Goal: Task Accomplishment & Management: Manage account settings

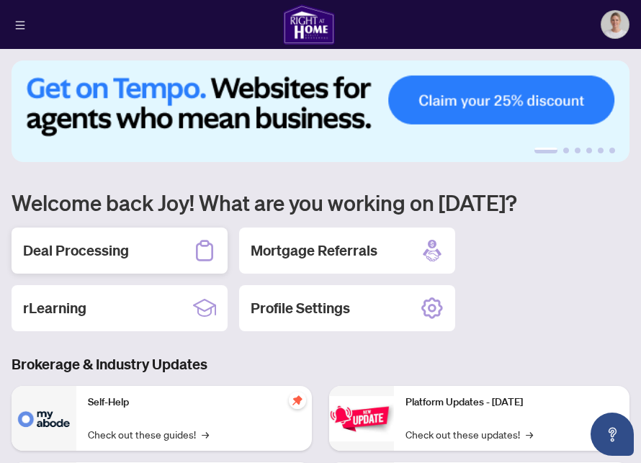
click at [106, 258] on h2 "Deal Processing" at bounding box center [76, 251] width 106 height 20
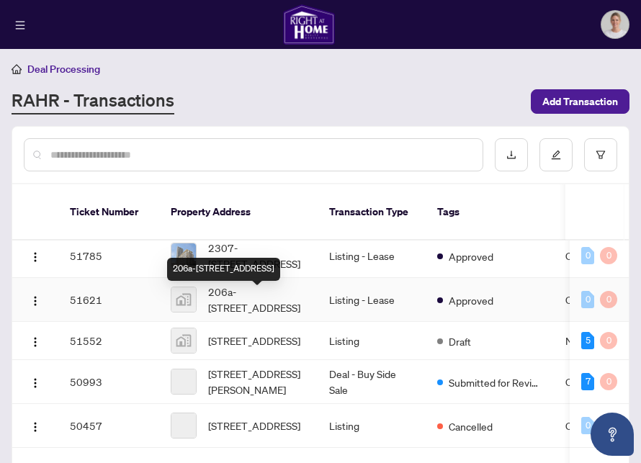
scroll to position [133, 0]
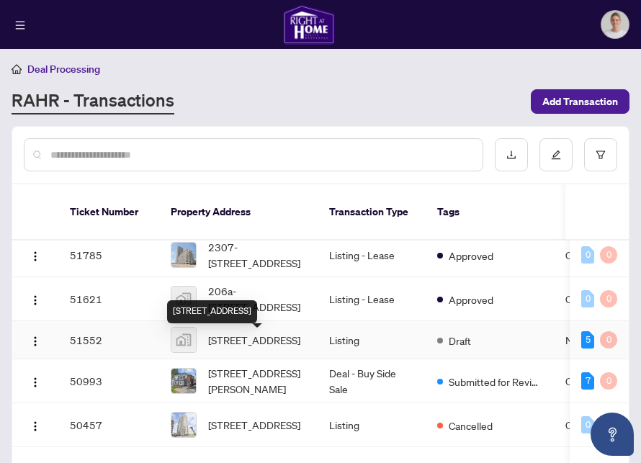
click at [245, 340] on span "[STREET_ADDRESS]" at bounding box center [254, 340] width 92 height 16
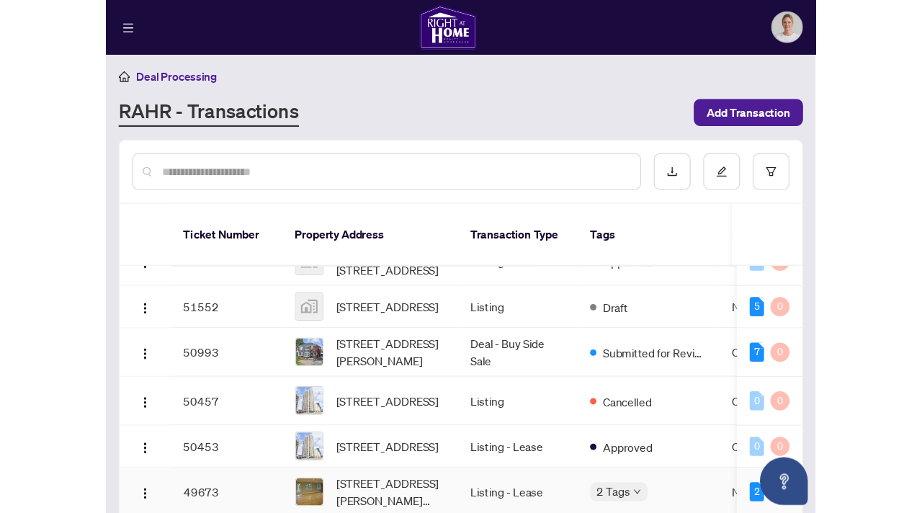
scroll to position [145, 0]
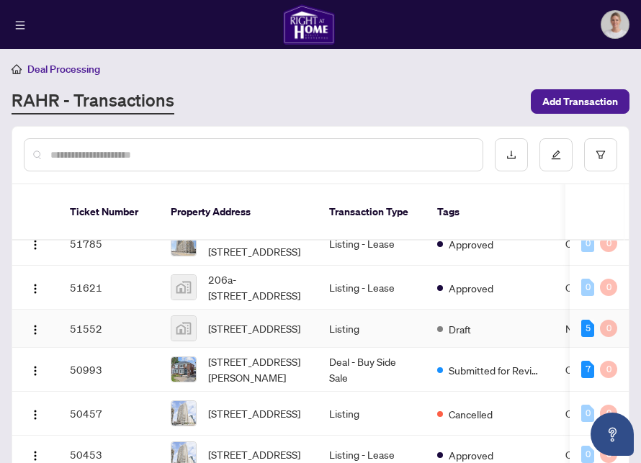
click at [182, 334] on img at bounding box center [184, 328] width 25 height 25
click at [262, 331] on span "[STREET_ADDRESS]" at bounding box center [254, 329] width 92 height 16
click at [458, 334] on span "Draft" at bounding box center [460, 329] width 22 height 16
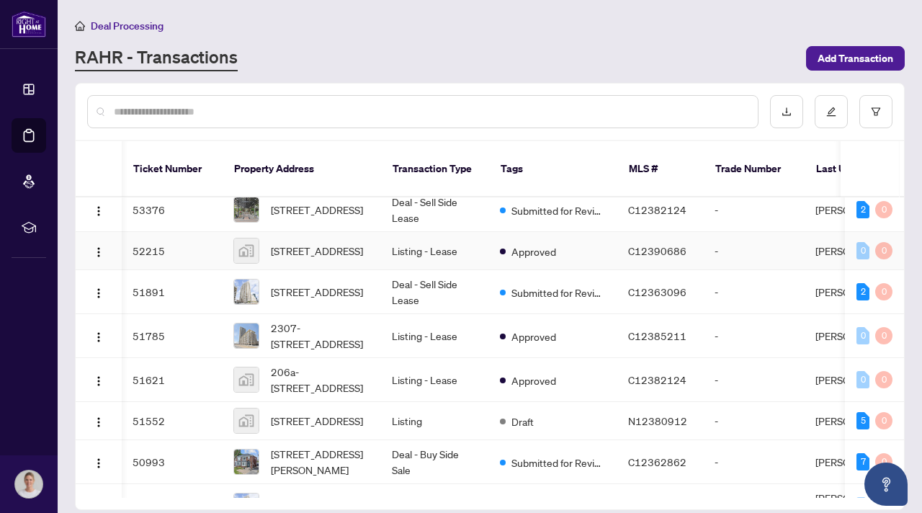
scroll to position [0, 1]
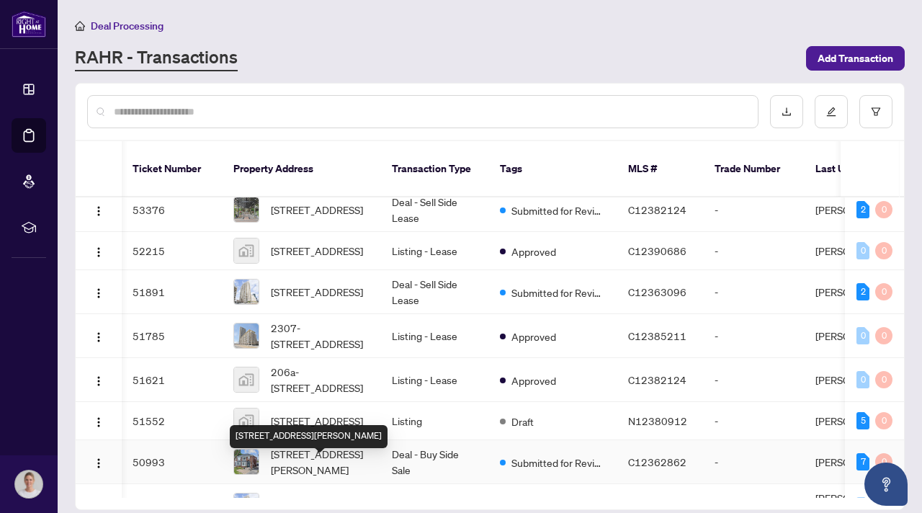
click at [311, 425] on div "[STREET_ADDRESS][PERSON_NAME]" at bounding box center [309, 436] width 158 height 23
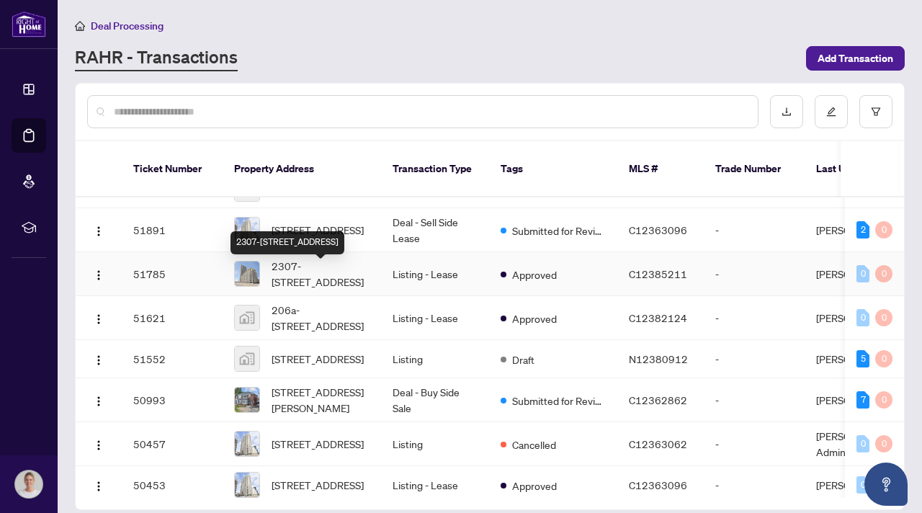
scroll to position [72, 0]
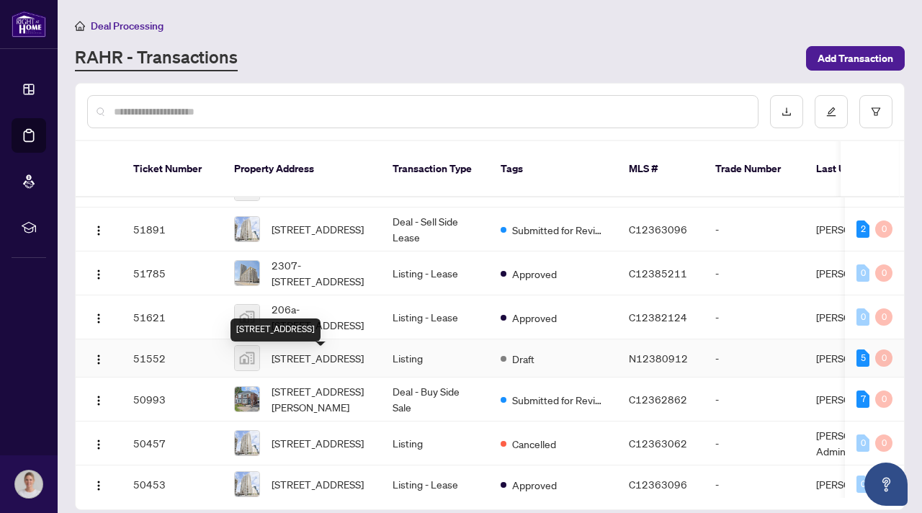
click at [326, 363] on span "[STREET_ADDRESS]" at bounding box center [318, 358] width 92 height 16
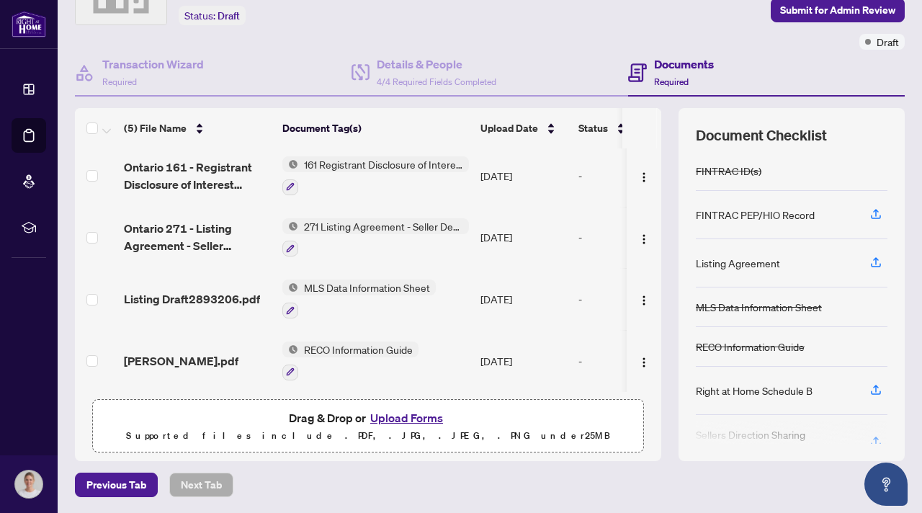
scroll to position [88, 0]
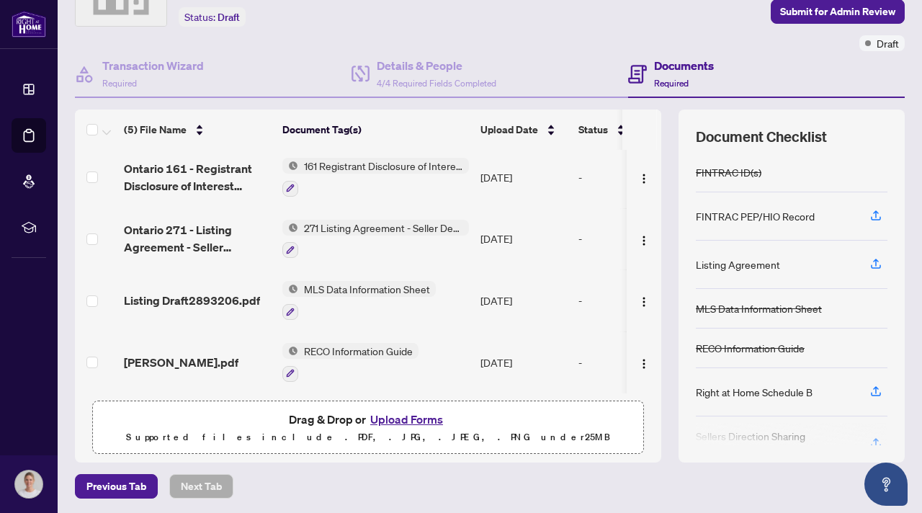
click at [435, 419] on button "Upload Forms" at bounding box center [406, 419] width 81 height 19
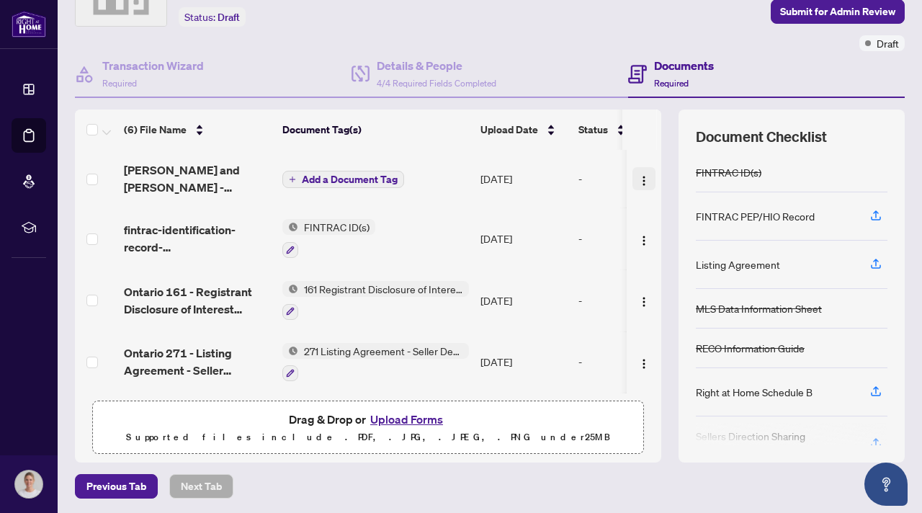
click at [641, 175] on img "button" at bounding box center [645, 181] width 12 height 12
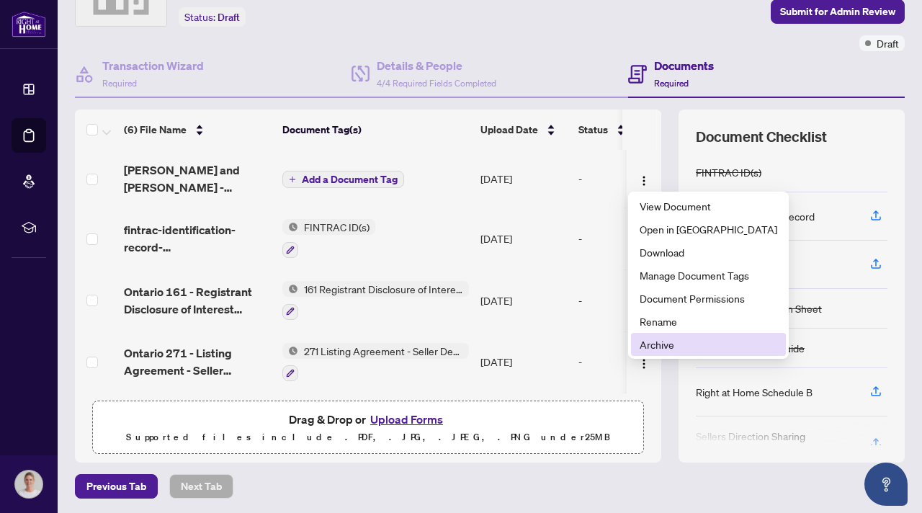
click at [641, 343] on span "Archive" at bounding box center [709, 345] width 138 height 16
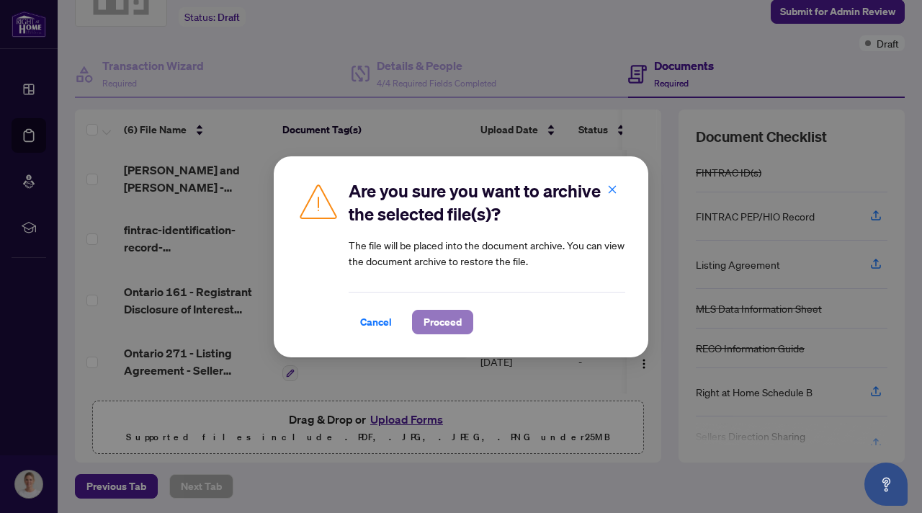
click at [432, 328] on span "Proceed" at bounding box center [443, 322] width 38 height 23
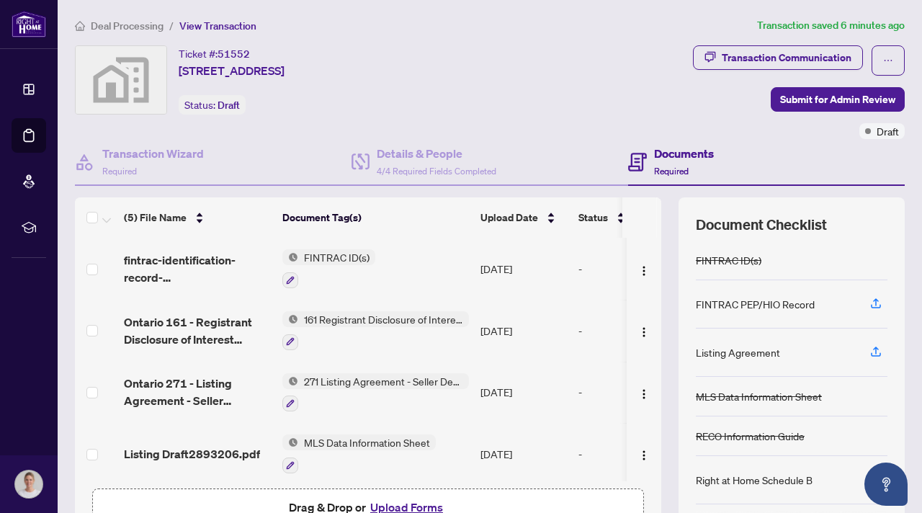
scroll to position [89, 0]
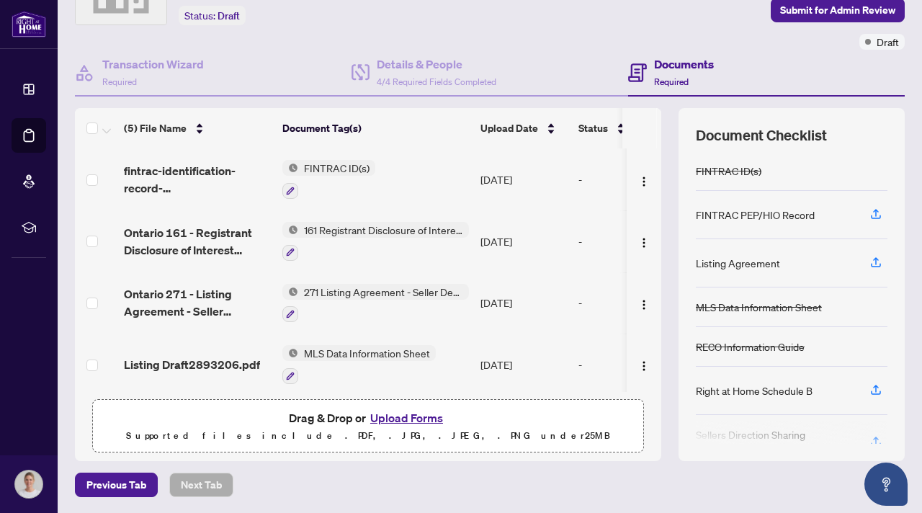
click at [397, 419] on button "Upload Forms" at bounding box center [406, 418] width 81 height 19
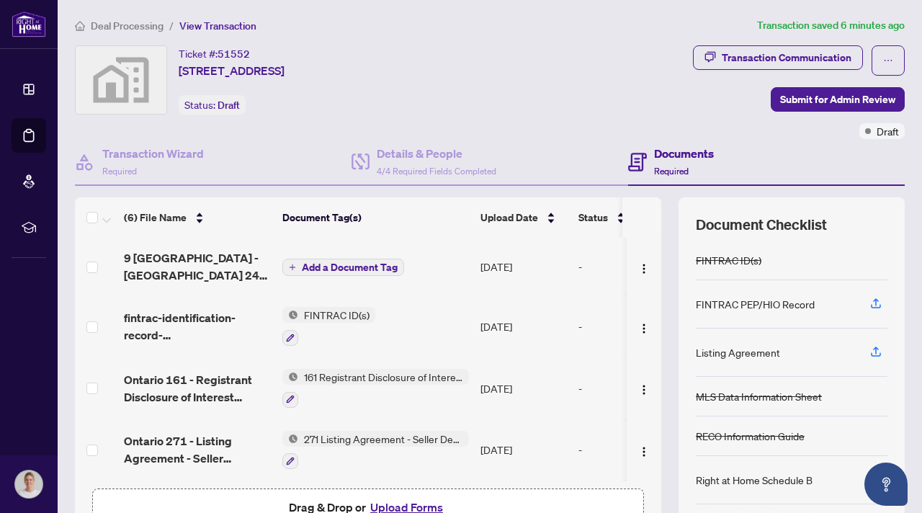
scroll to position [1, 0]
click at [352, 269] on span "Add a Document Tag" at bounding box center [350, 267] width 96 height 10
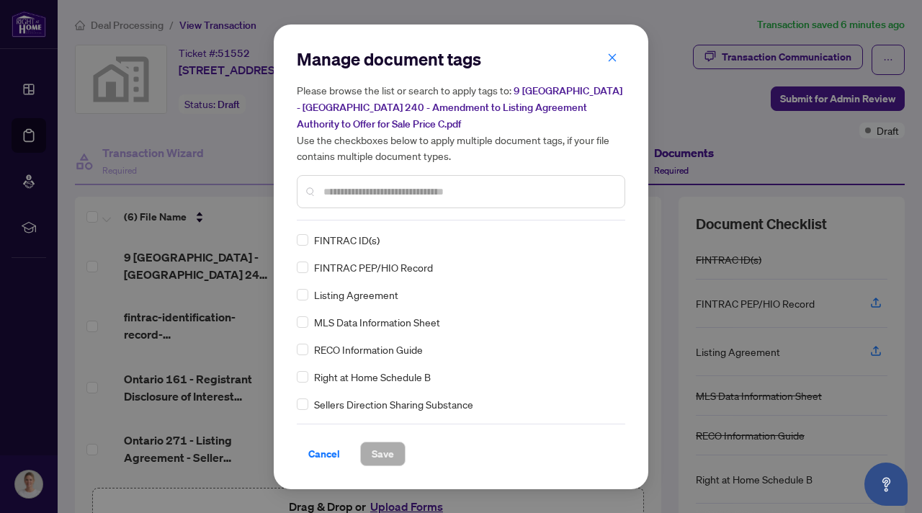
click at [391, 184] on input "text" at bounding box center [469, 192] width 290 height 16
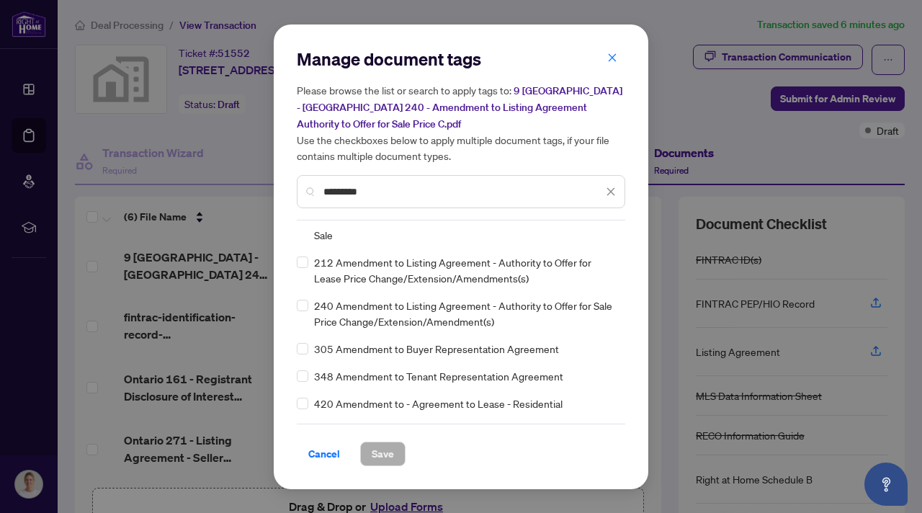
scroll to position [81, 0]
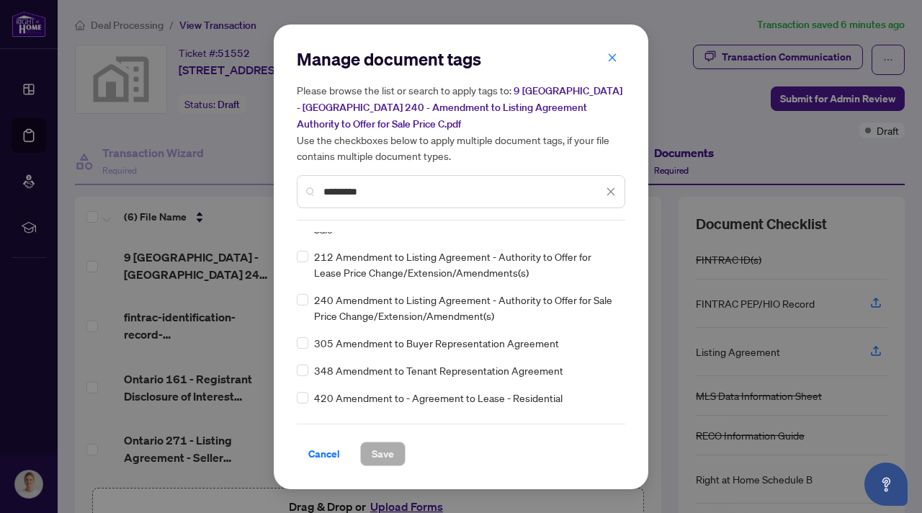
type input "*********"
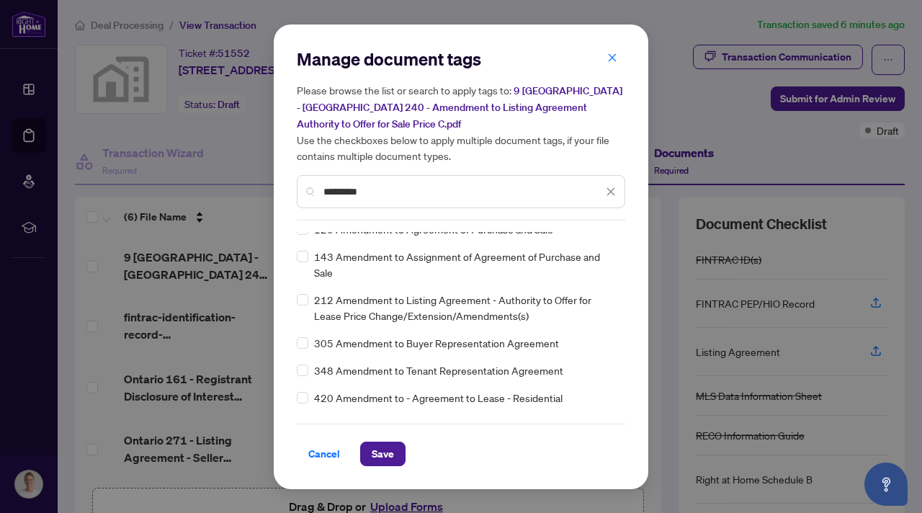
scroll to position [0, 0]
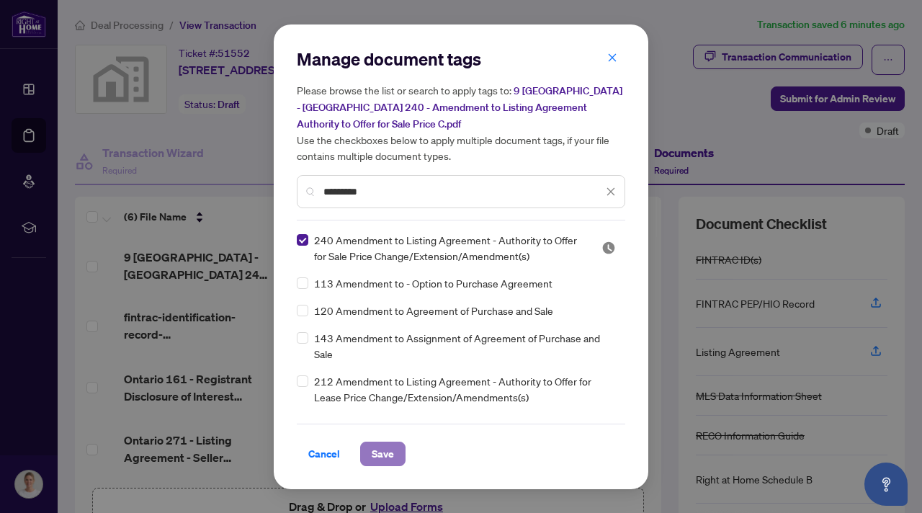
click at [386, 451] on span "Save" at bounding box center [383, 454] width 22 height 23
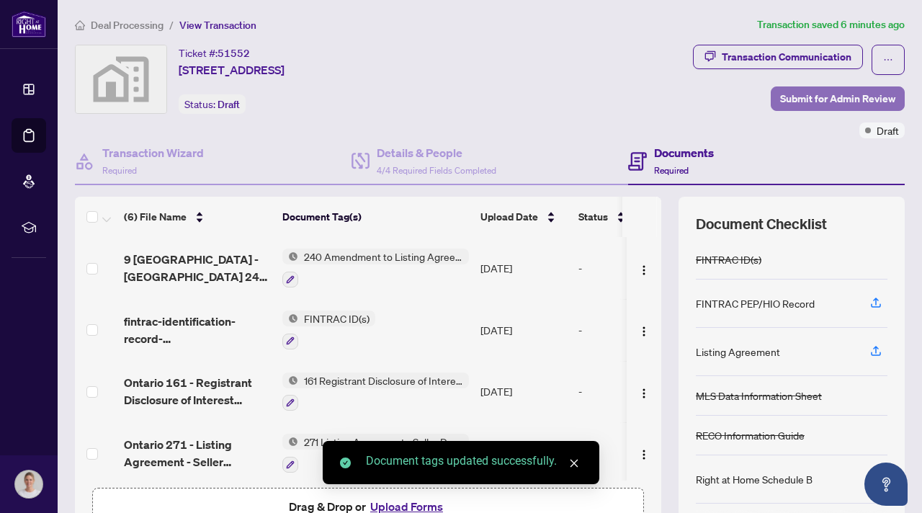
click at [641, 99] on span "Submit for Admin Review" at bounding box center [838, 98] width 115 height 23
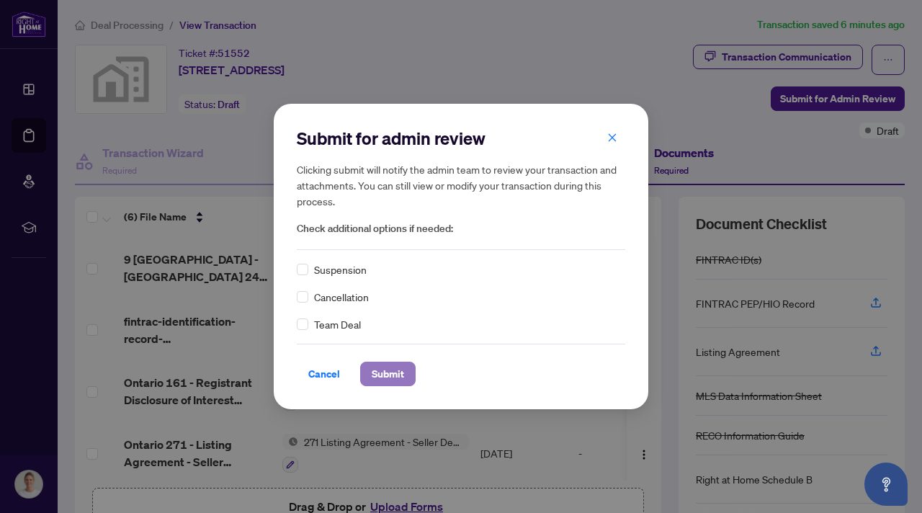
click at [386, 372] on span "Submit" at bounding box center [388, 374] width 32 height 23
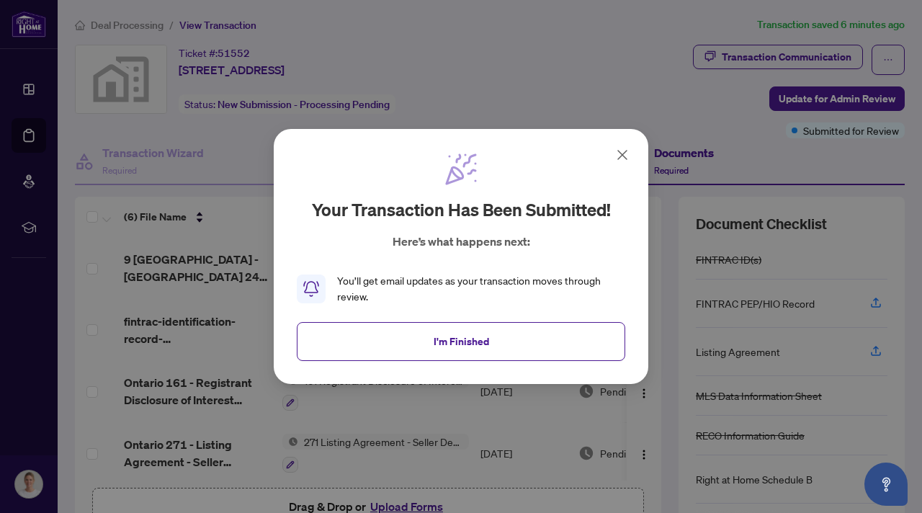
click at [622, 154] on icon at bounding box center [622, 155] width 9 height 9
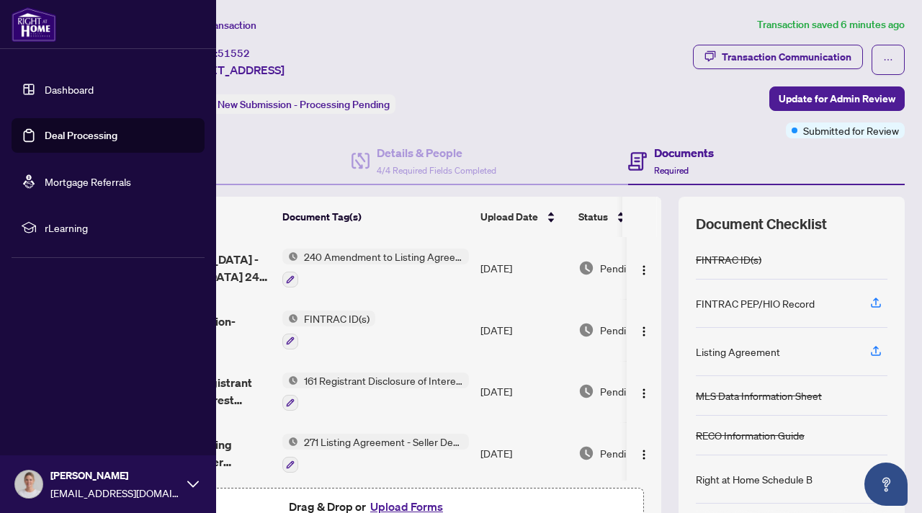
click at [43, 22] on img at bounding box center [34, 24] width 45 height 35
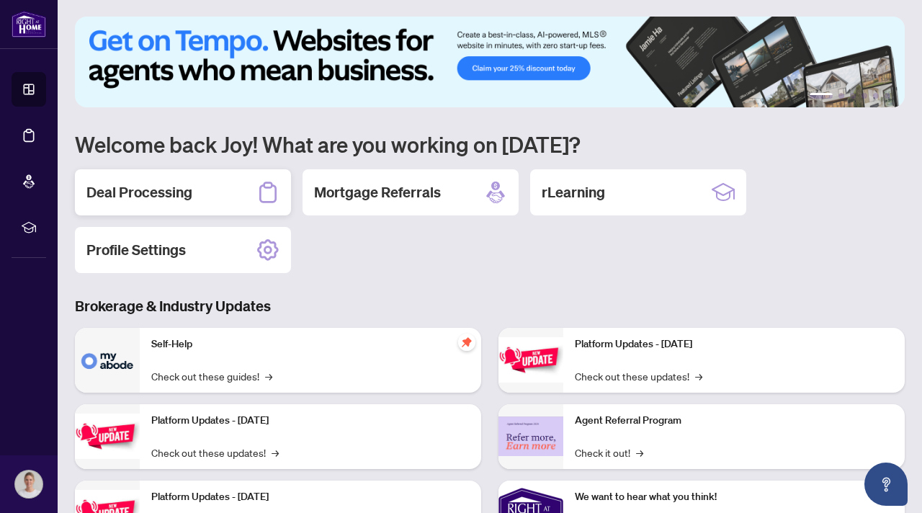
click at [149, 186] on h2 "Deal Processing" at bounding box center [139, 192] width 106 height 20
